Goal: Ask a question

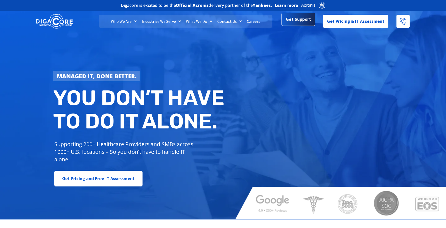
click at [298, 20] on span "Get Support" at bounding box center [298, 19] width 25 height 10
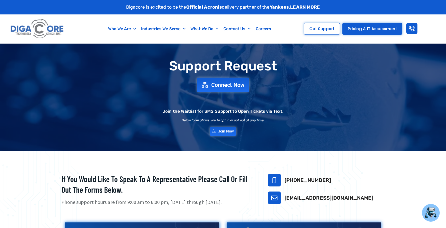
click at [227, 85] on span "Connect Now" at bounding box center [227, 85] width 33 height 6
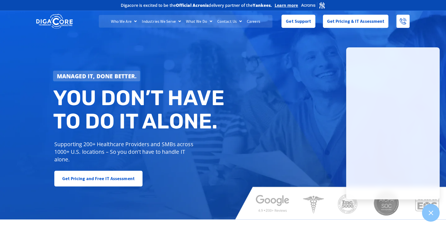
click at [181, 75] on div "Managed IT, done better." at bounding box center [140, 76] width 174 height 11
click at [210, 95] on h2 "You don’t have to do IT alone." at bounding box center [140, 109] width 174 height 46
click at [297, 19] on span "Get Support" at bounding box center [298, 20] width 25 height 10
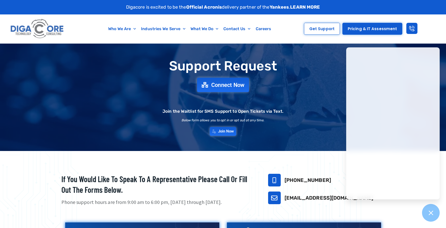
click at [227, 85] on span "Connect Now" at bounding box center [227, 85] width 33 height 6
